Goal: Download file/media

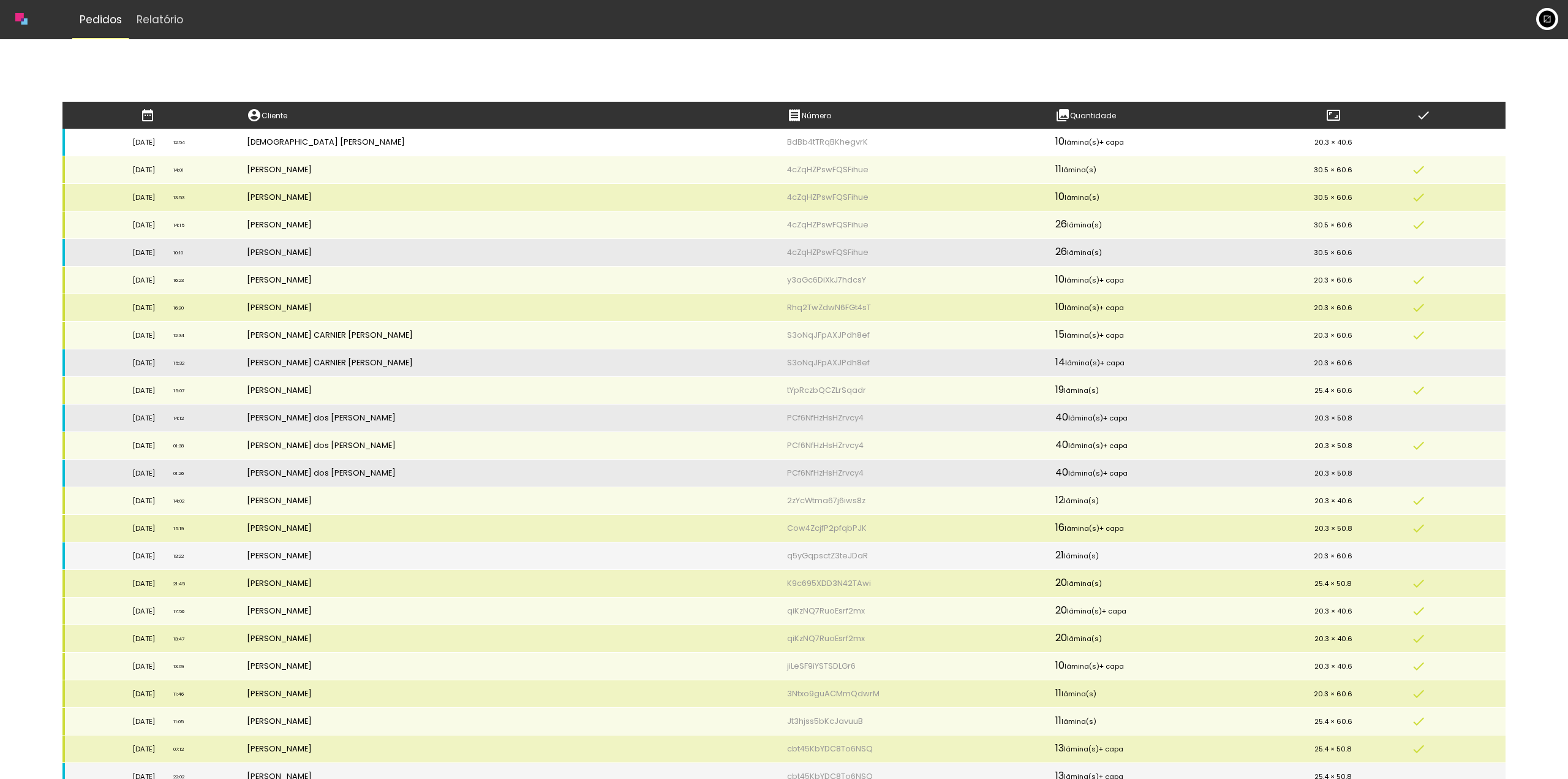
click at [703, 146] on td "Thairini Aparecida Prates Fernandes" at bounding box center [508, 142] width 540 height 28
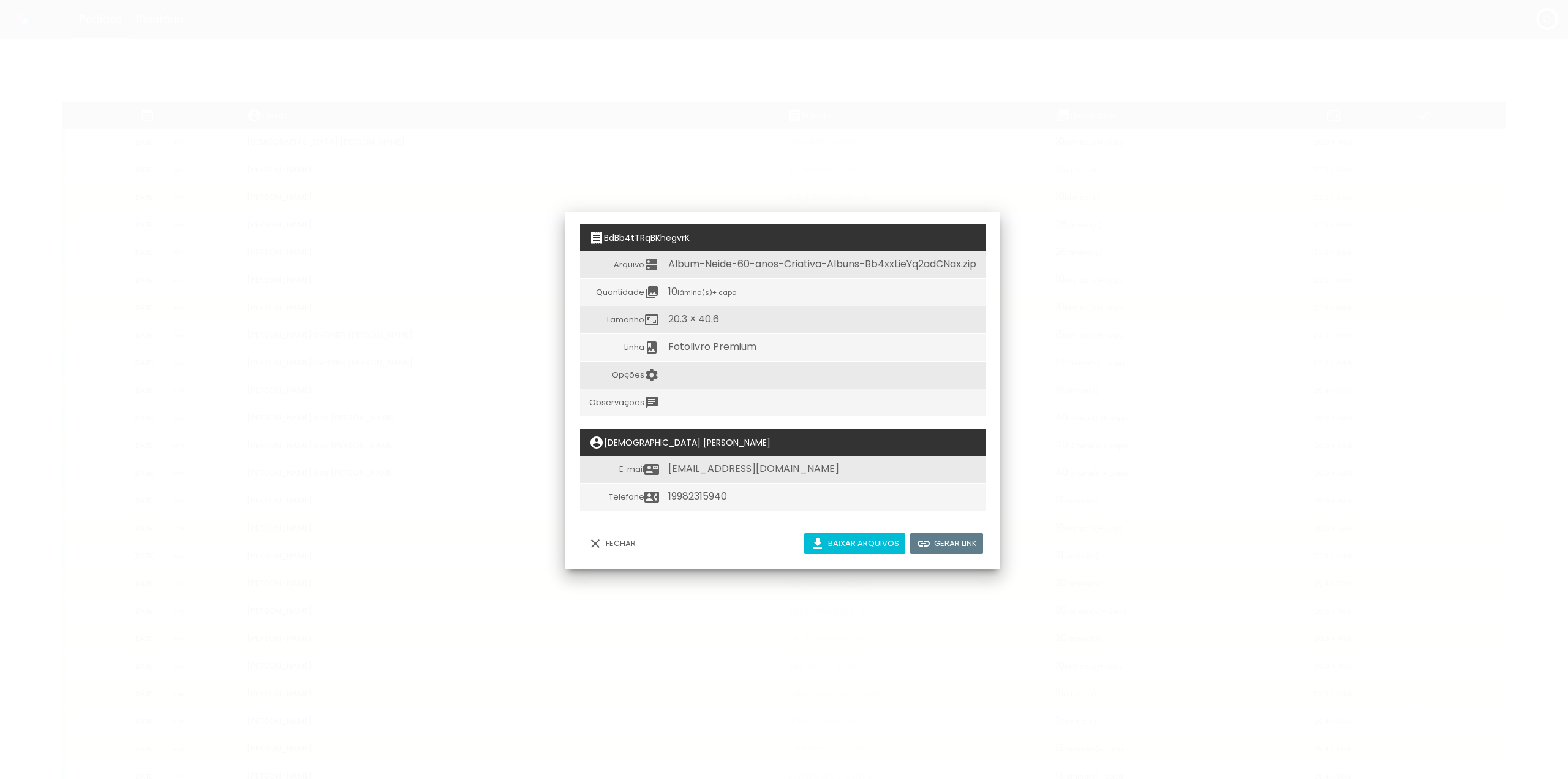
click at [0, 0] on slot "Baixar arquivos" at bounding box center [0, 0] width 0 height 0
click at [453, 109] on iron-overlay-backdrop at bounding box center [784, 389] width 1568 height 779
